Goal: Task Accomplishment & Management: Manage account settings

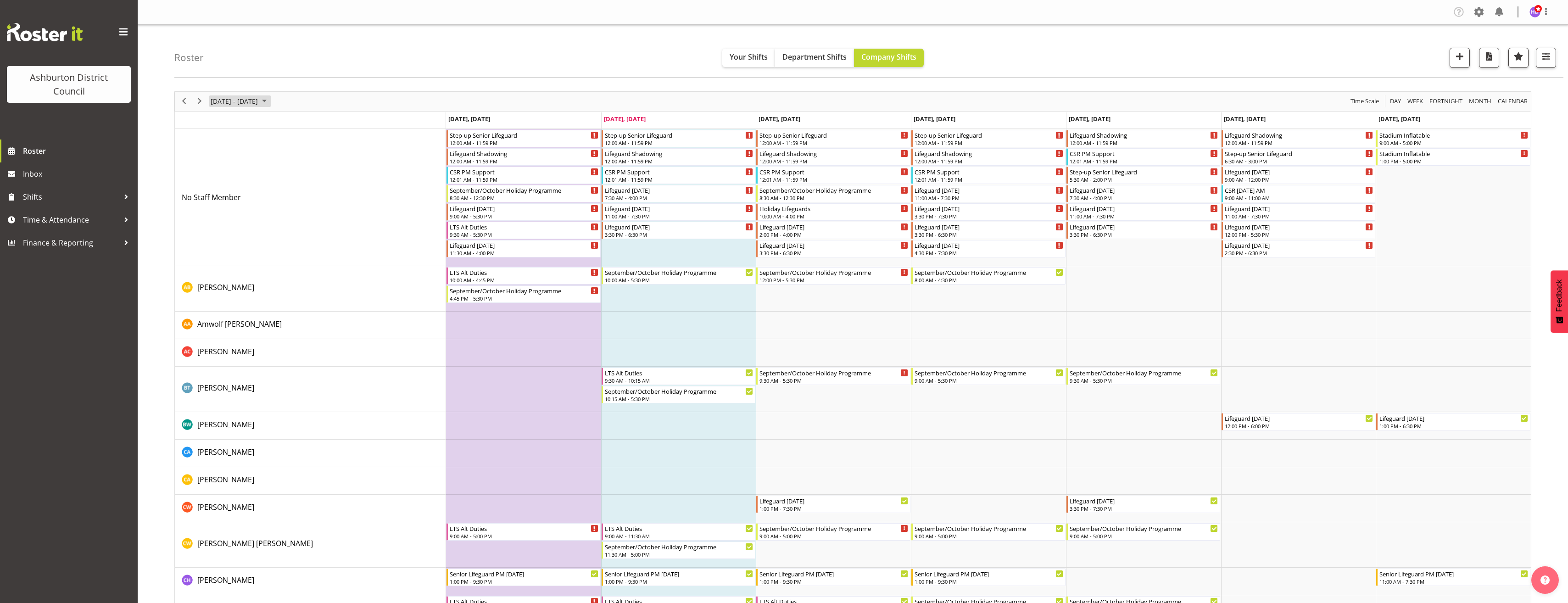
click at [253, 103] on span "[DATE] - [DATE]" at bounding box center [234, 101] width 49 height 11
click at [220, 217] on span "29" at bounding box center [220, 218] width 14 height 14
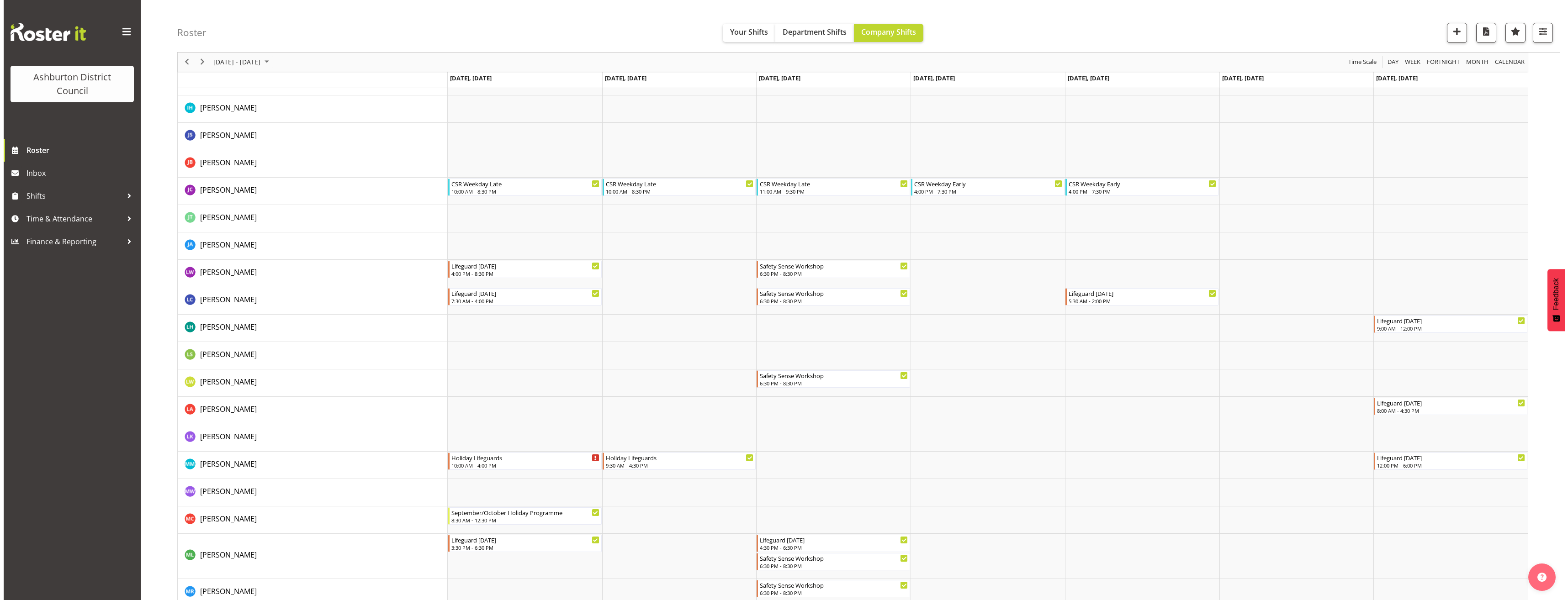
scroll to position [1324, 0]
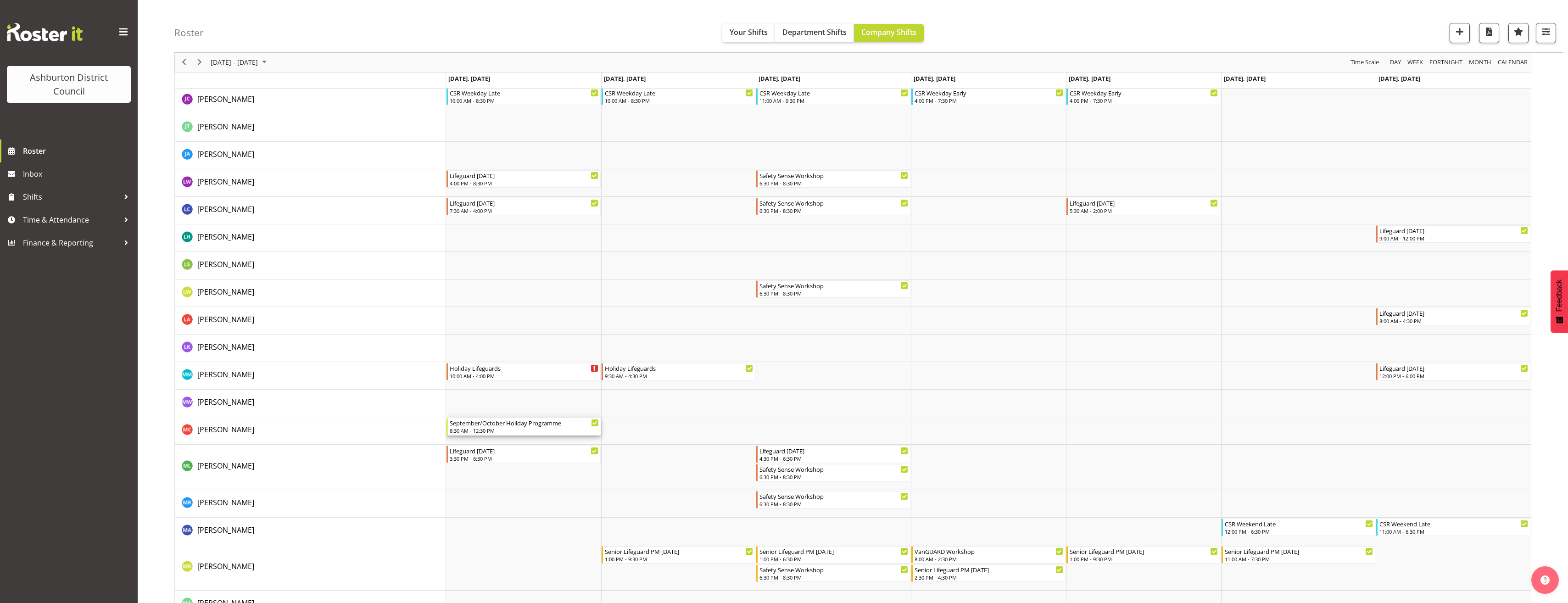
click at [546, 429] on div "8:30 AM - 12:30 PM" at bounding box center [525, 430] width 149 height 8
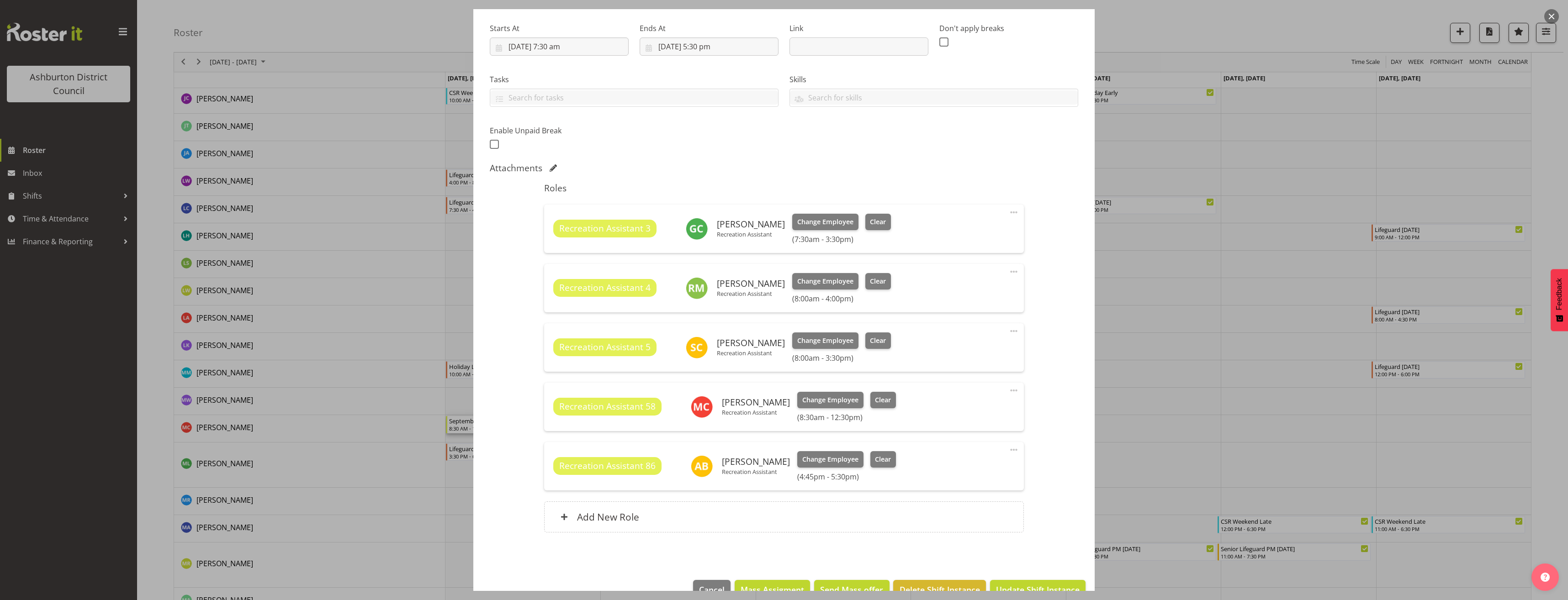
select select "4046"
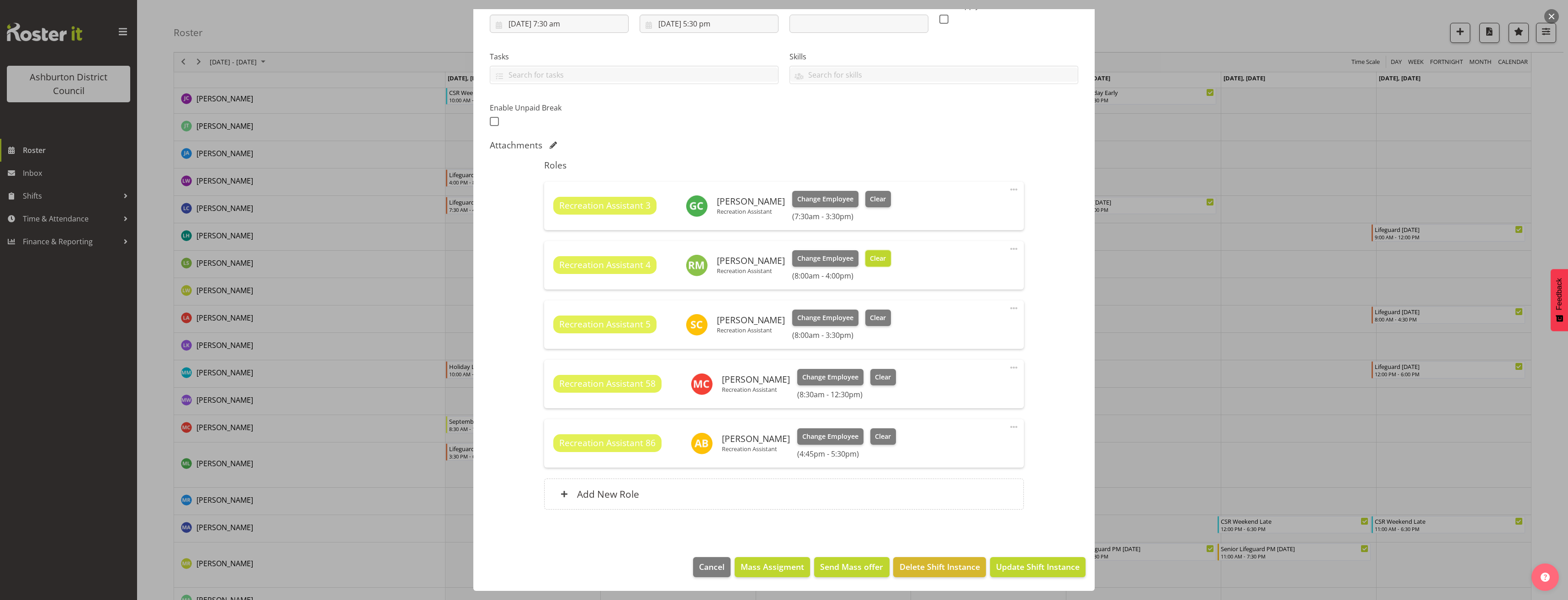
click at [873, 259] on span "Clear" at bounding box center [878, 258] width 16 height 10
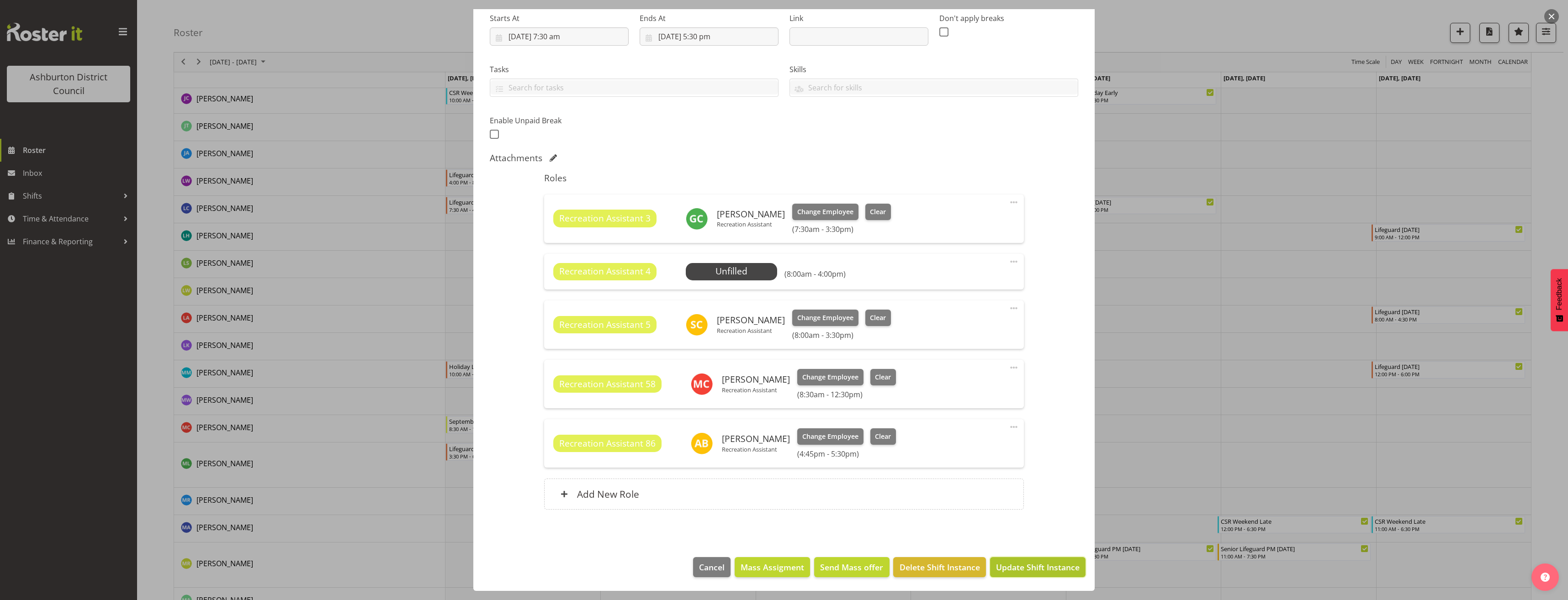
click at [1041, 569] on span "Update Shift Instance" at bounding box center [1038, 567] width 84 height 12
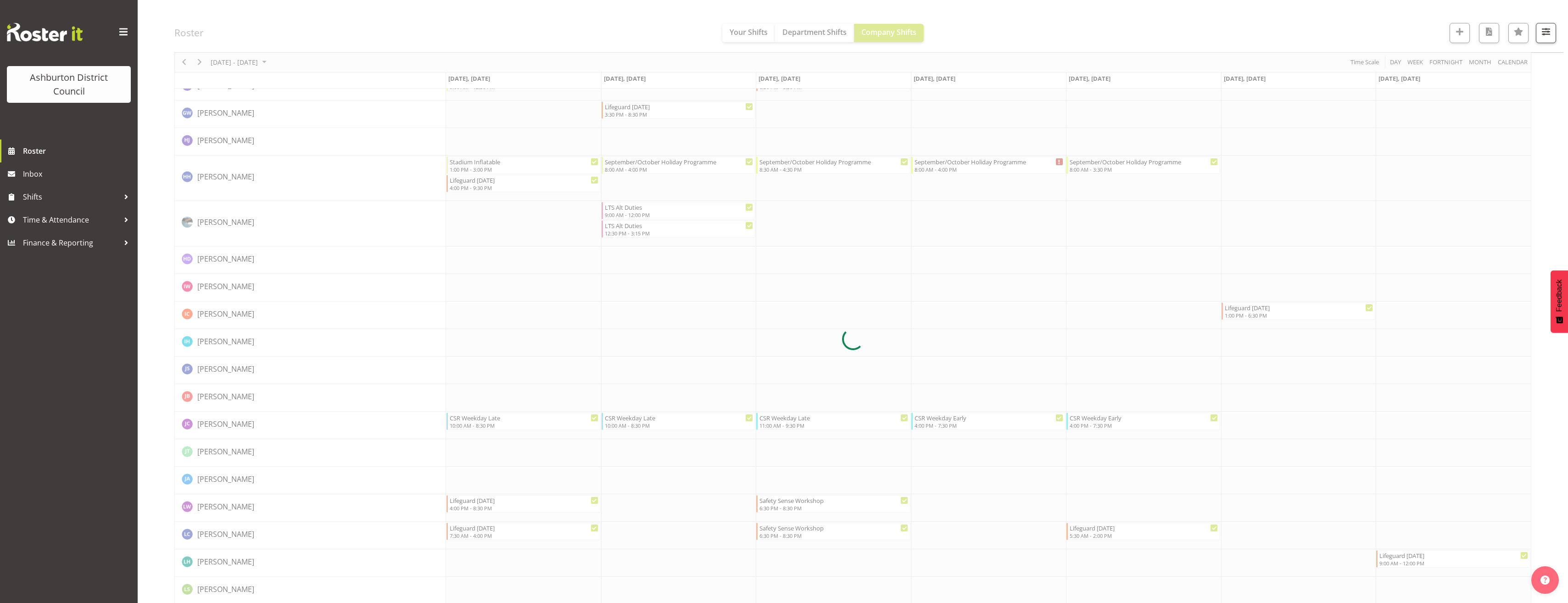
scroll to position [1331, 0]
